Goal: Ask a question

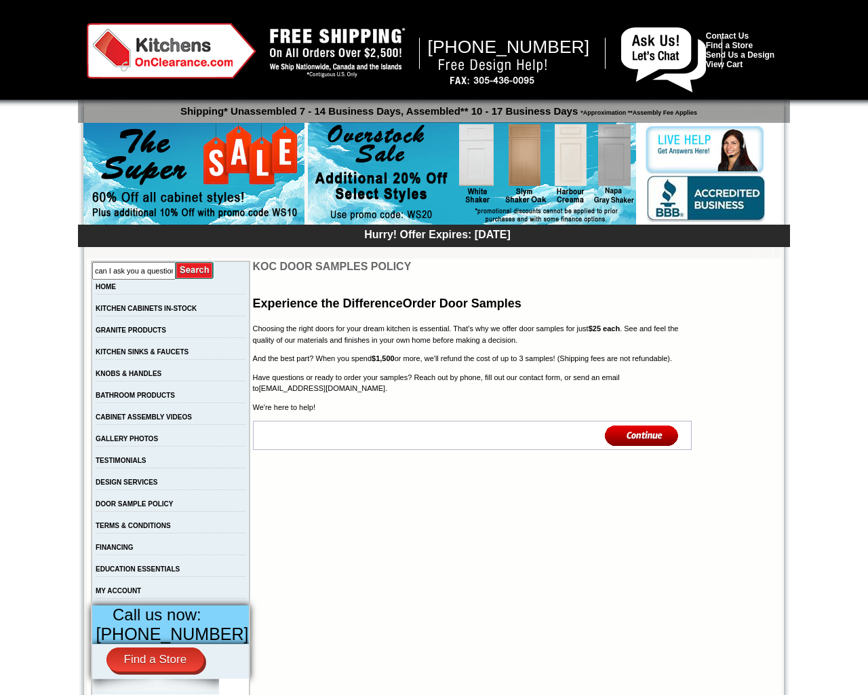
type input "can I ask you a question pleas"
click at [176, 261] on input "image" at bounding box center [195, 270] width 39 height 18
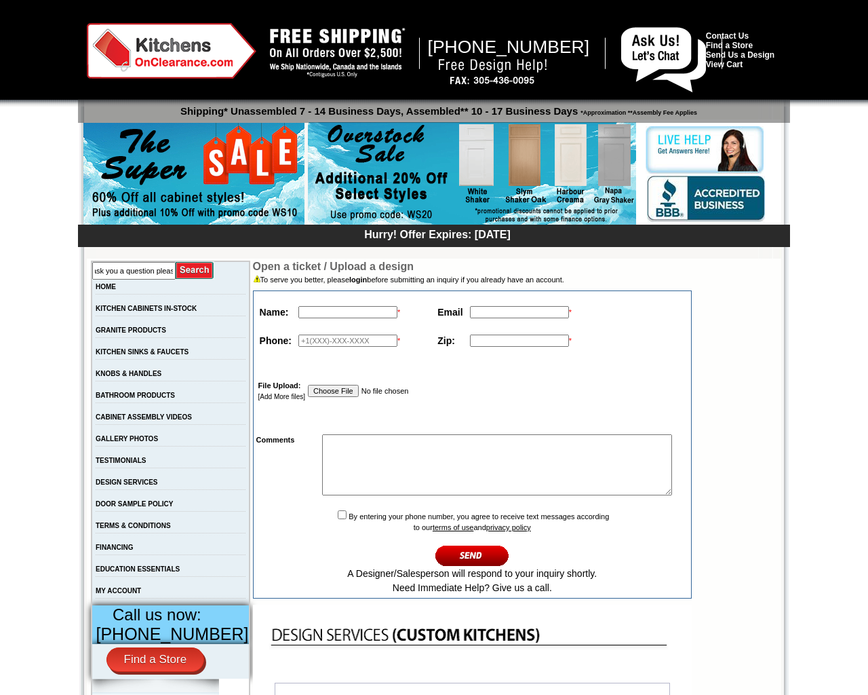
type input "can I ask you a question pleas"
click at [176, 261] on input "image" at bounding box center [195, 270] width 39 height 18
type input "zbdrariI"
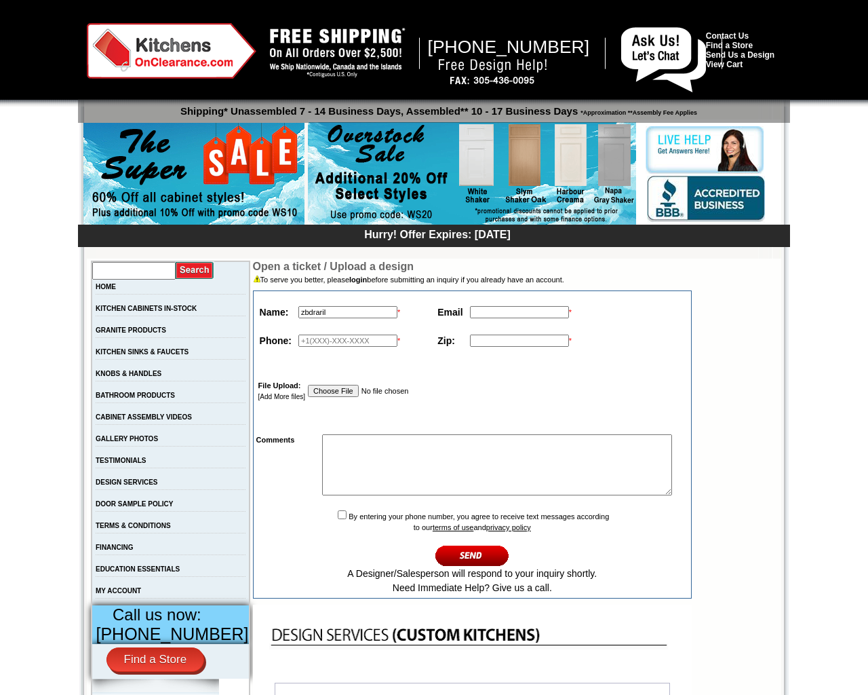
scroll to position [0, 0]
type input "testing@example.com"
type input "555-666-0606"
type input "94102"
type input "C:\fakepath\text_plain"
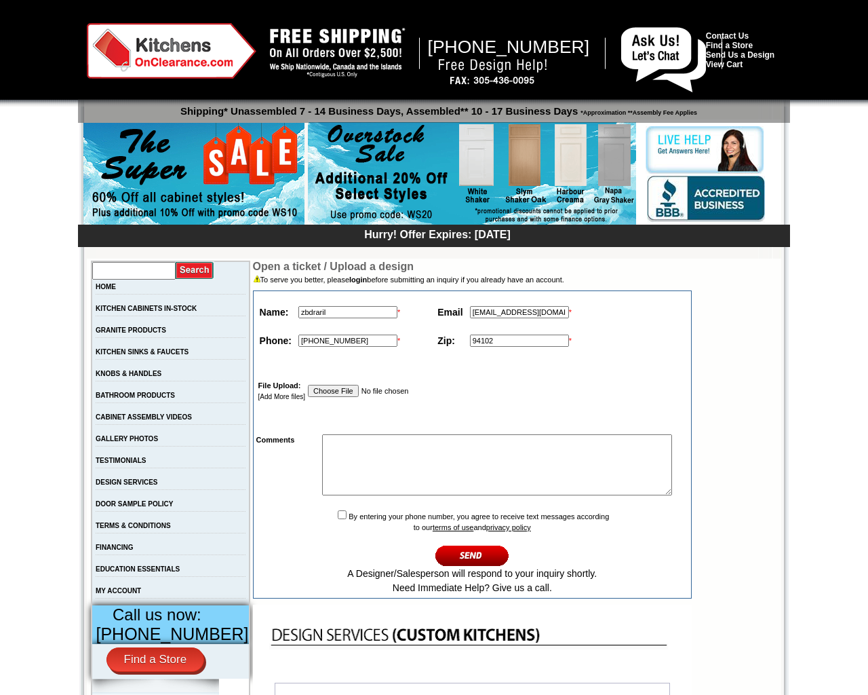
type input "C:\fakepath\text_plain"
type textarea "1"
checkbox input "false"
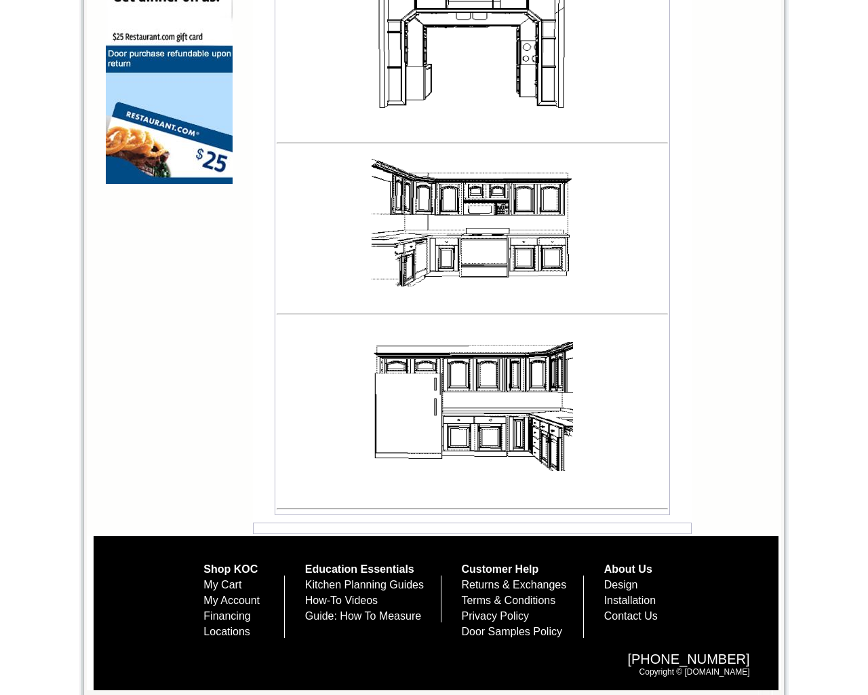
scroll to position [1136, 0]
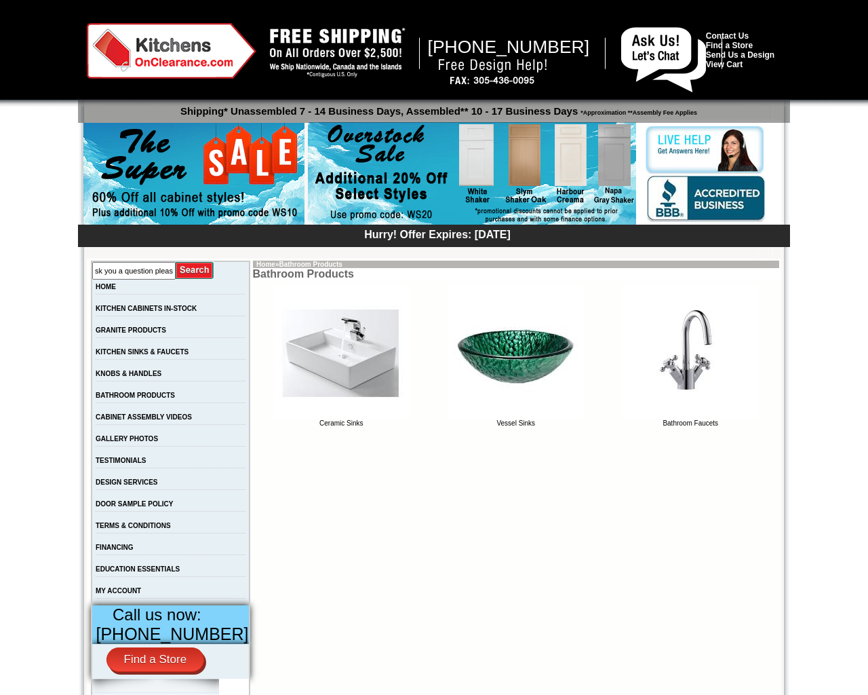
type input "can I ask you a question pleas"
click at [176, 261] on input "image" at bounding box center [195, 270] width 39 height 18
